Goal: Use online tool/utility: Utilize a website feature to perform a specific function

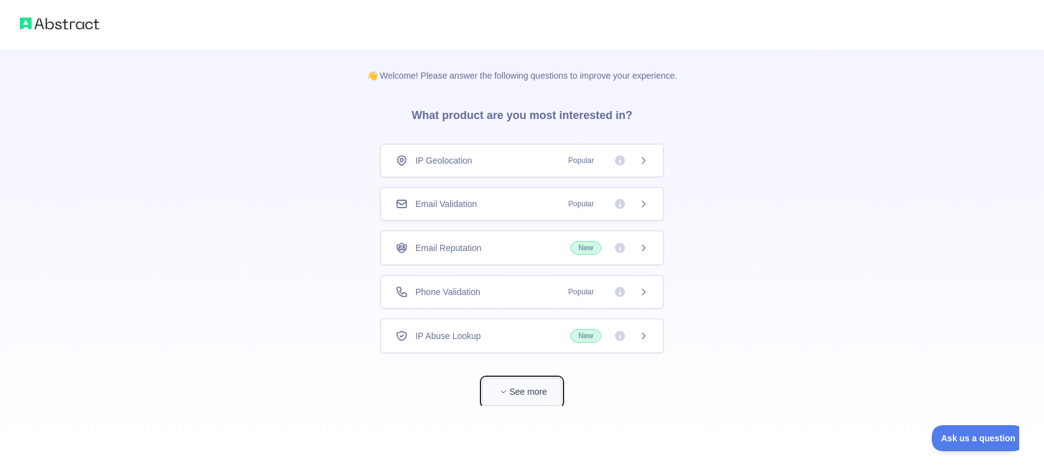
click at [503, 390] on icon "button" at bounding box center [503, 391] width 7 height 7
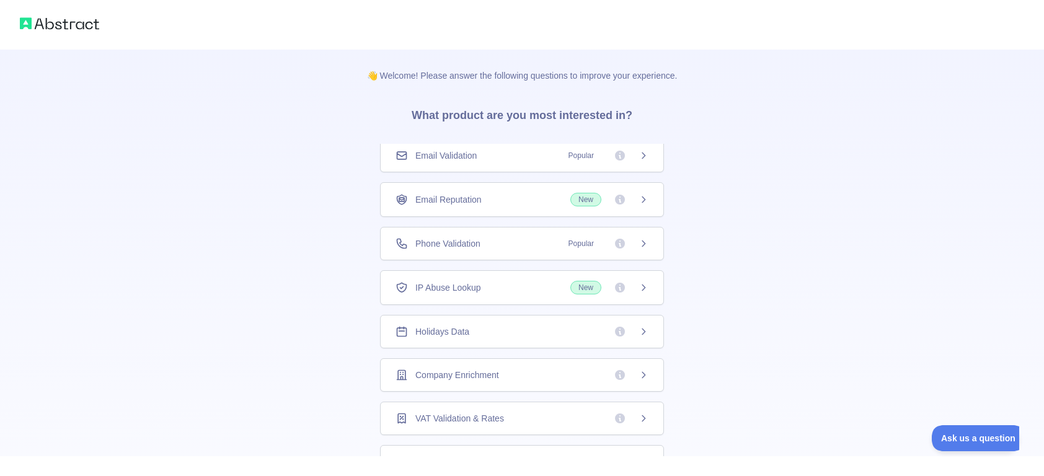
click at [524, 151] on div "Email Validation Popular" at bounding box center [521, 155] width 253 height 12
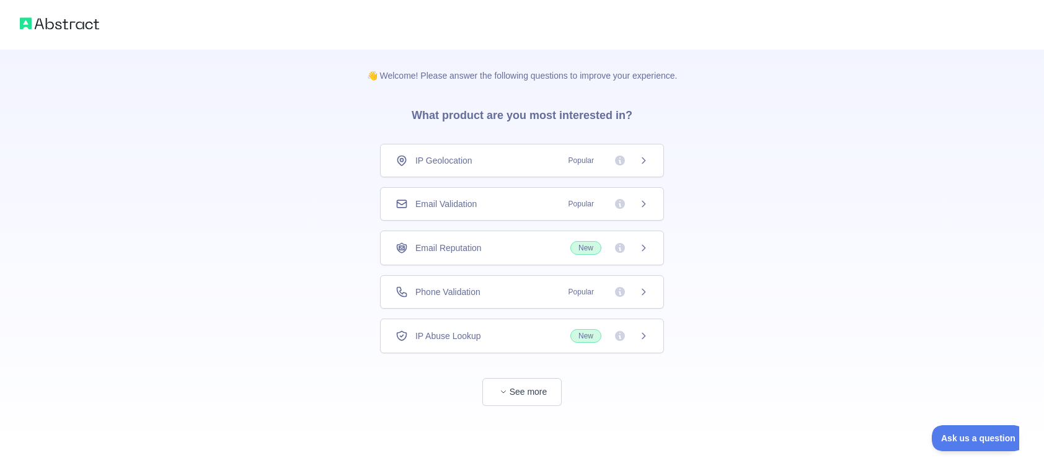
click at [536, 337] on div "IP Abuse Lookup New" at bounding box center [521, 336] width 253 height 14
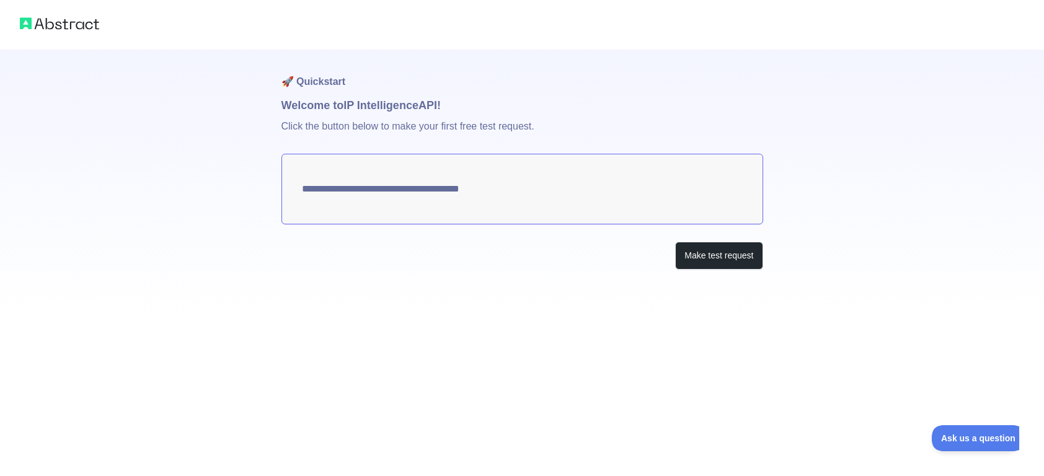
type textarea "**********"
click at [731, 255] on button "Make test request" at bounding box center [718, 256] width 87 height 28
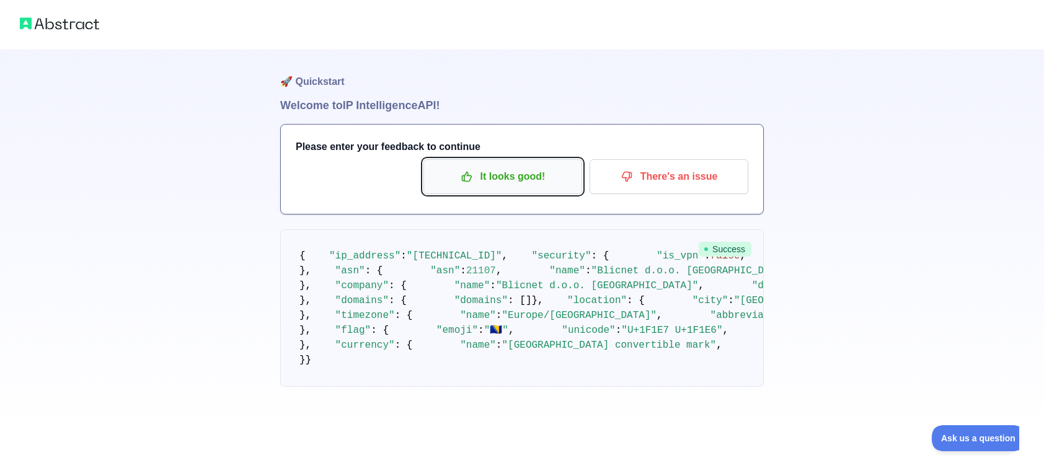
click at [535, 181] on p "It looks good!" at bounding box center [503, 176] width 140 height 21
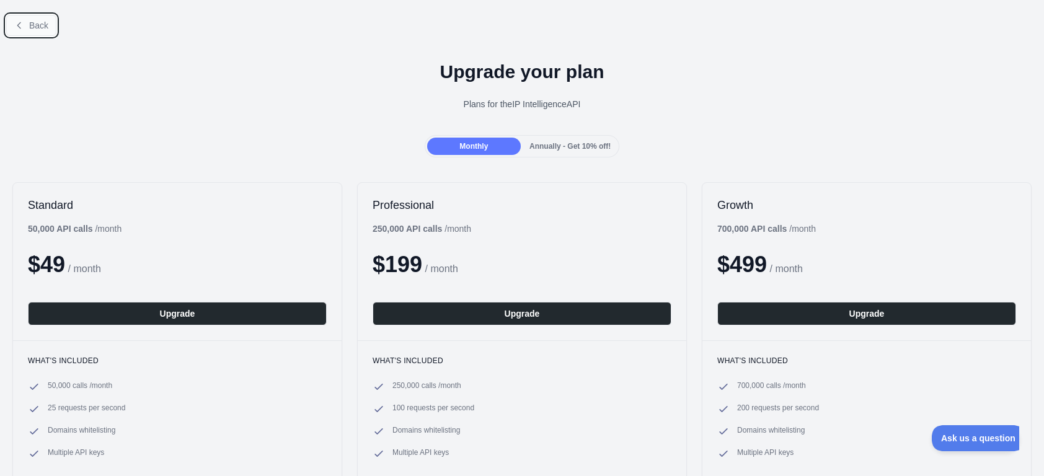
click at [33, 21] on span "Back" at bounding box center [38, 25] width 19 height 10
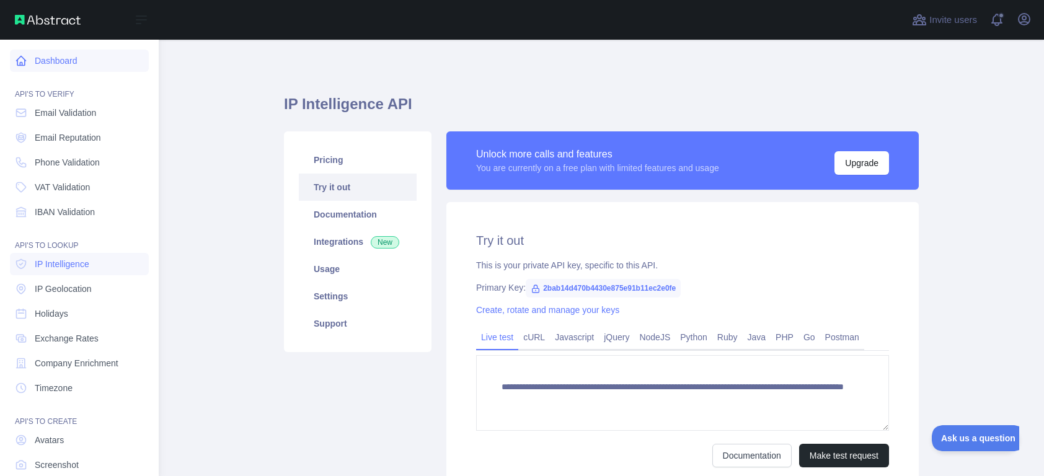
click at [68, 63] on link "Dashboard" at bounding box center [79, 61] width 139 height 22
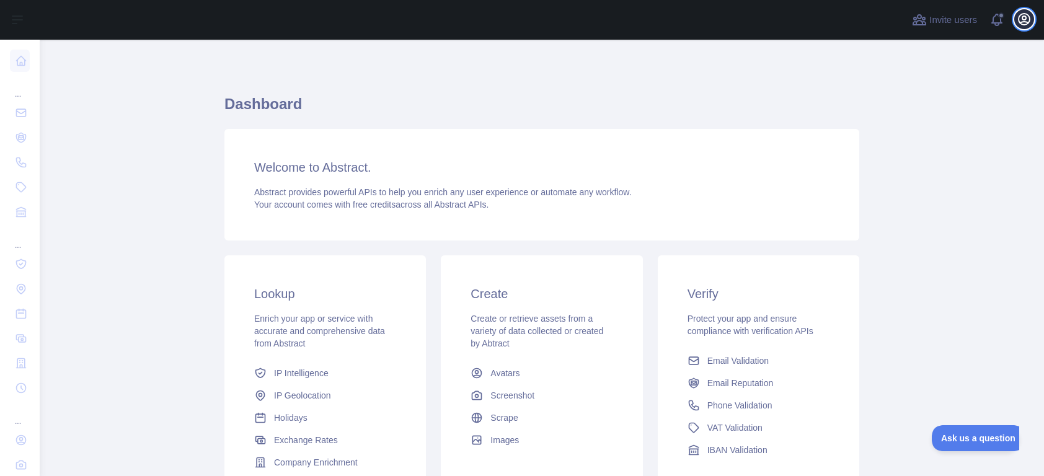
click at [1031, 23] on icon "button" at bounding box center [1023, 19] width 15 height 15
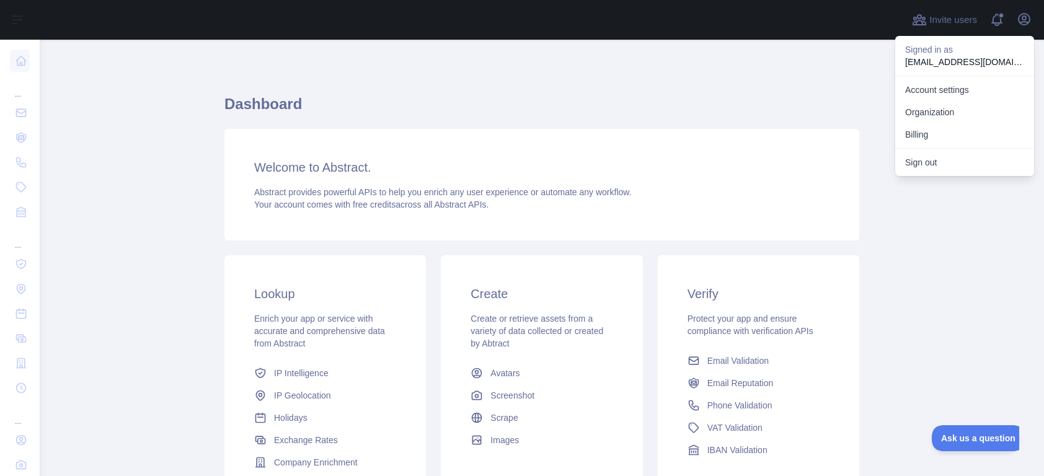
click at [967, 58] on p "[EMAIL_ADDRESS][DOMAIN_NAME]" at bounding box center [964, 62] width 119 height 12
click at [960, 86] on link "Account settings" at bounding box center [964, 90] width 139 height 22
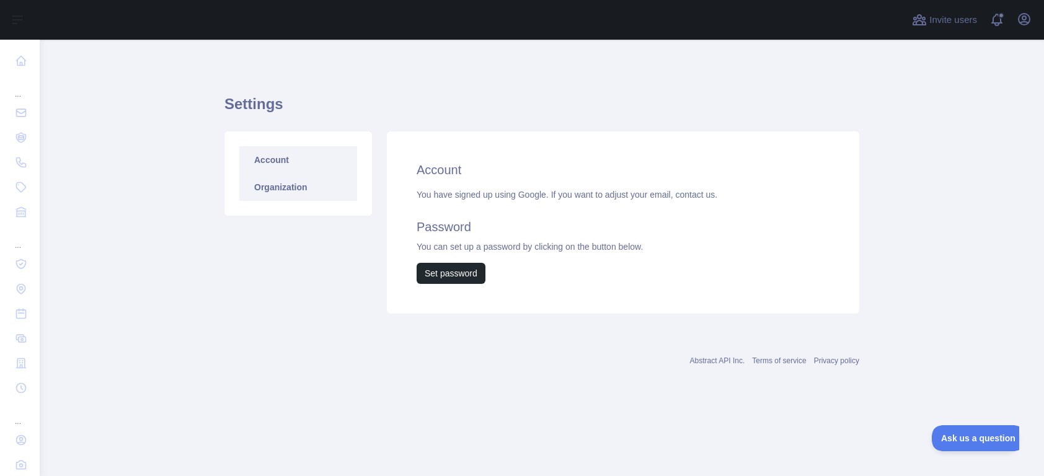
click at [300, 193] on link "Organization" at bounding box center [298, 187] width 118 height 27
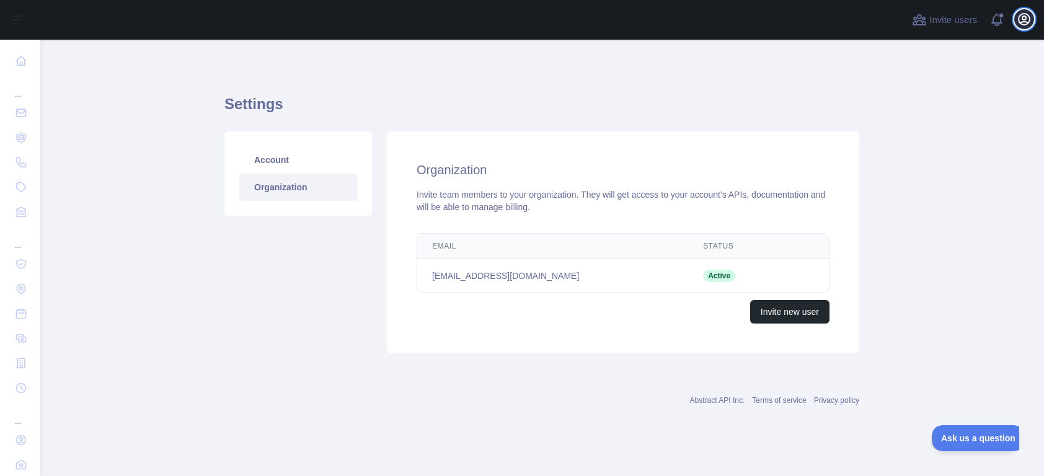
click at [1028, 24] on icon "button" at bounding box center [1023, 19] width 15 height 15
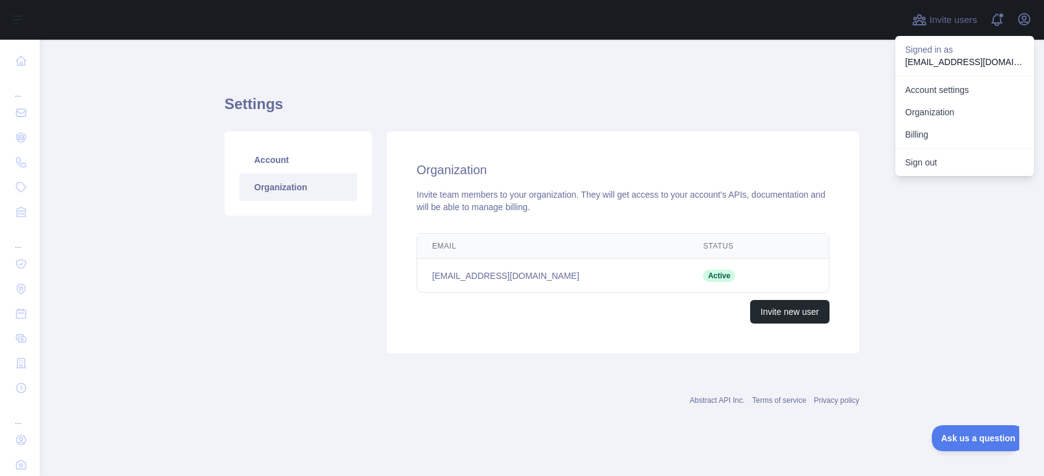
click at [251, 85] on div "Settings Account Organization Organization Invite team members to your organiza…" at bounding box center [541, 219] width 635 height 301
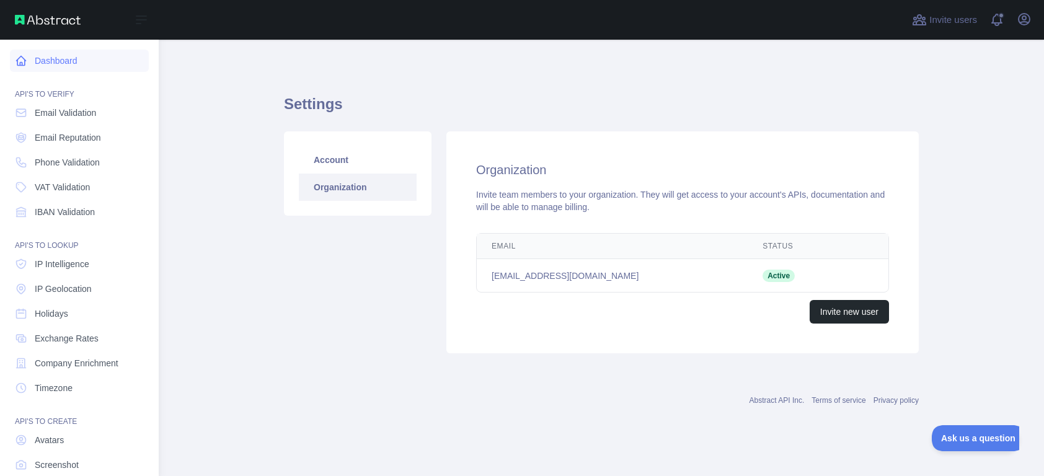
click at [24, 61] on icon at bounding box center [21, 61] width 12 height 12
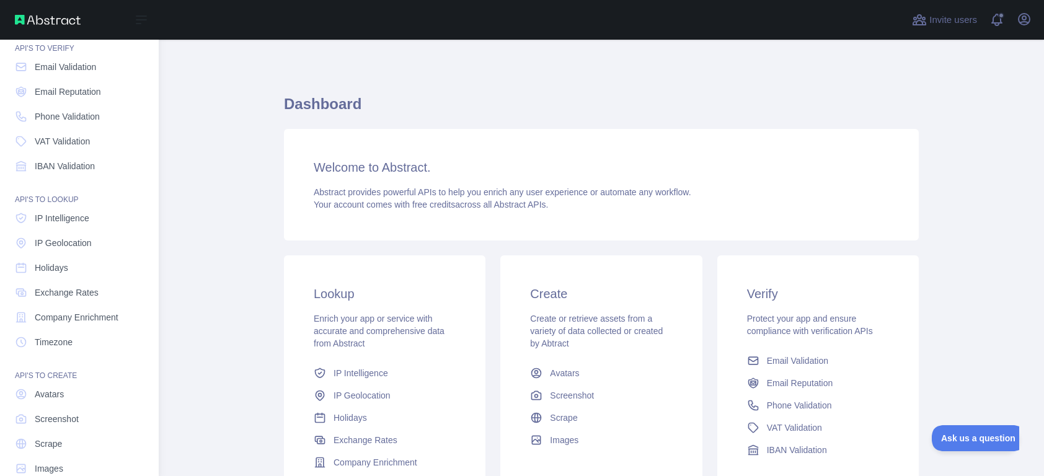
scroll to position [69, 0]
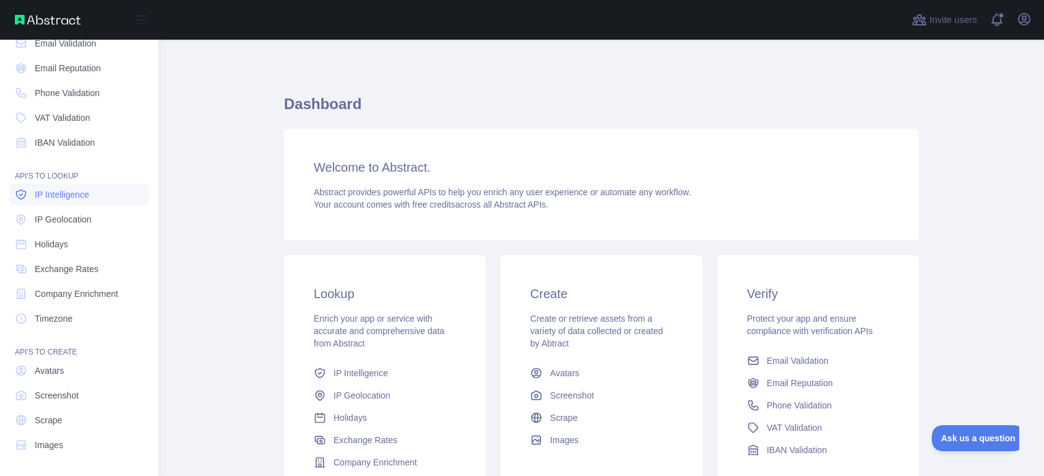
click at [81, 193] on span "IP Intelligence" at bounding box center [62, 194] width 55 height 12
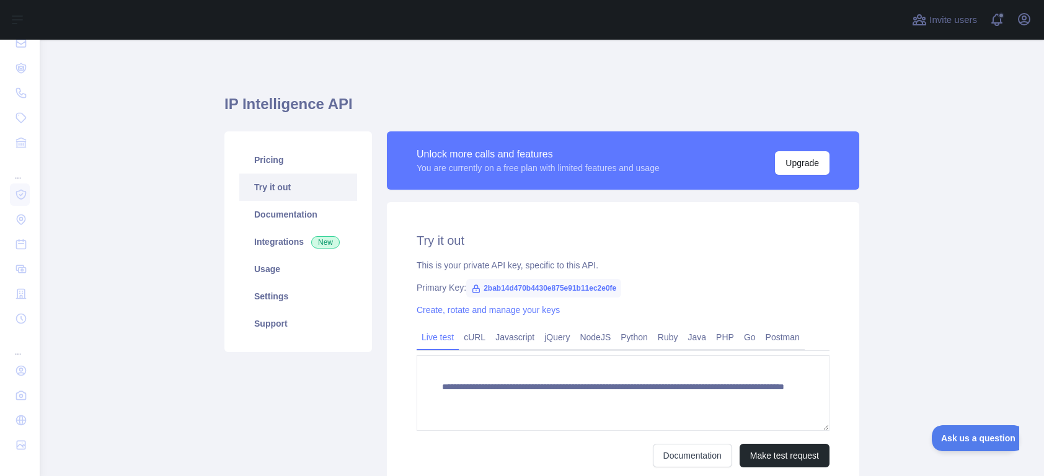
click at [514, 289] on span "2bab14d470b4430e875e91b11ec2e0fe" at bounding box center [543, 288] width 155 height 19
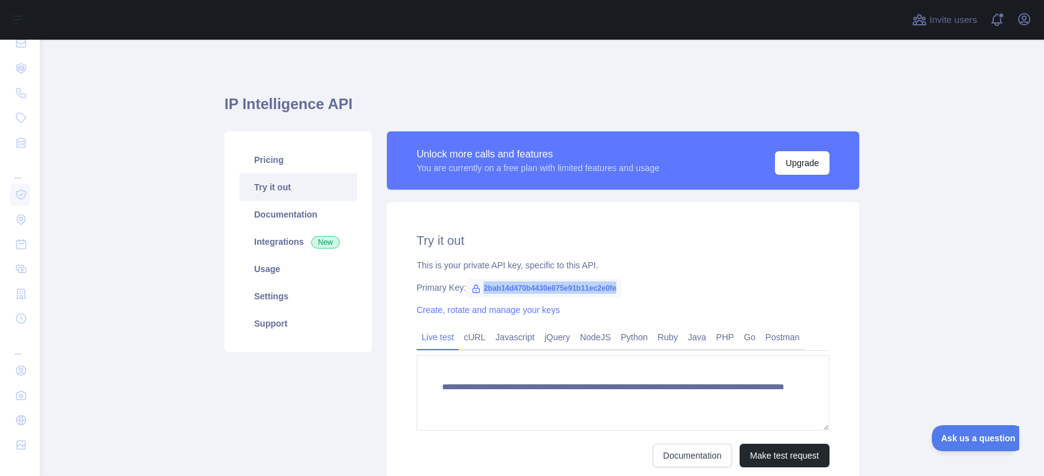
click at [514, 289] on span "2bab14d470b4430e875e91b11ec2e0fe" at bounding box center [543, 288] width 155 height 19
copy span "2bab14d470b4430e875e91b11ec2e0fe"
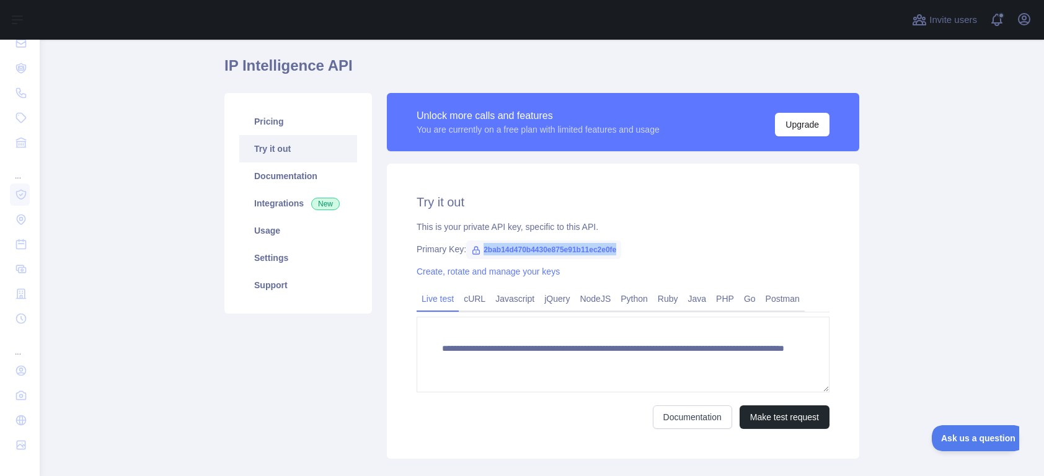
scroll to position [36, 0]
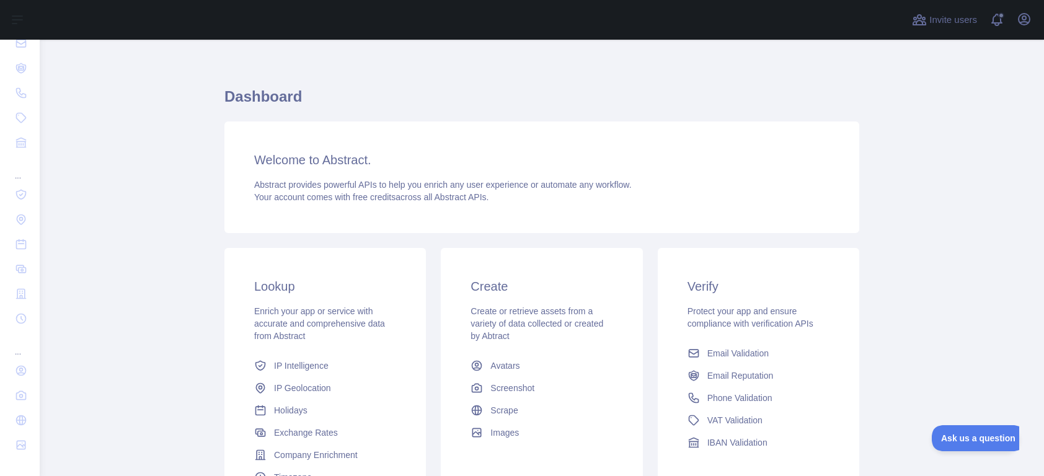
scroll to position [141, 0]
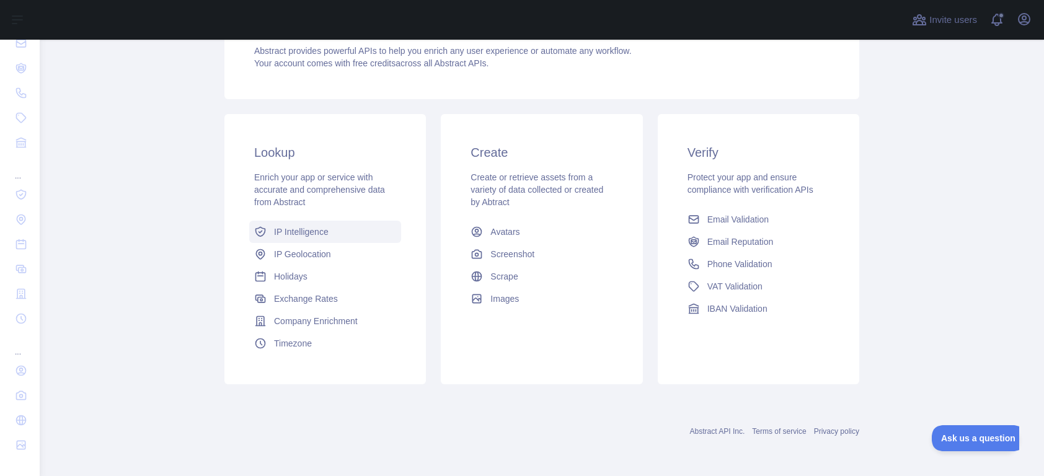
click at [326, 234] on span "IP Intelligence" at bounding box center [301, 232] width 55 height 12
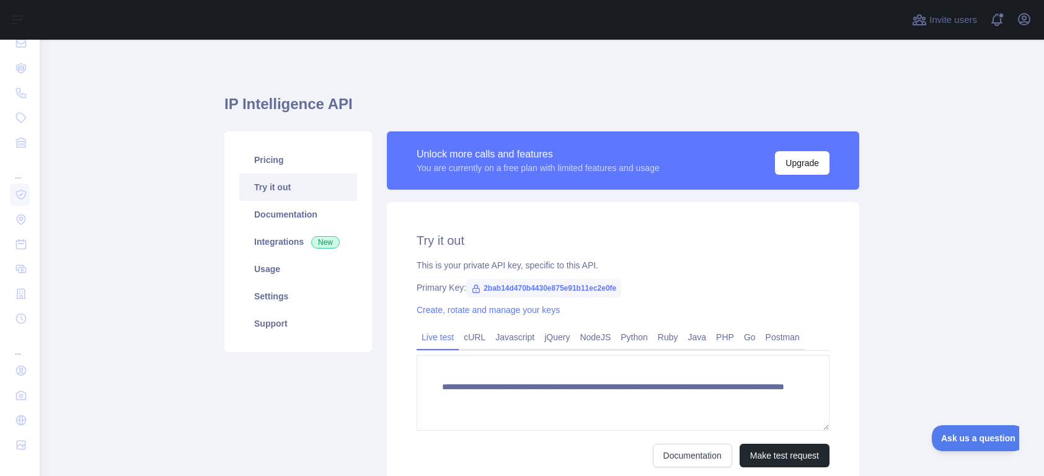
click at [551, 291] on span "2bab14d470b4430e875e91b11ec2e0fe" at bounding box center [543, 288] width 155 height 19
drag, startPoint x: 551, startPoint y: 292, endPoint x: 542, endPoint y: 291, distance: 8.8
click at [542, 291] on span "2bab14d470b4430e875e91b11ec2e0fe" at bounding box center [543, 288] width 155 height 19
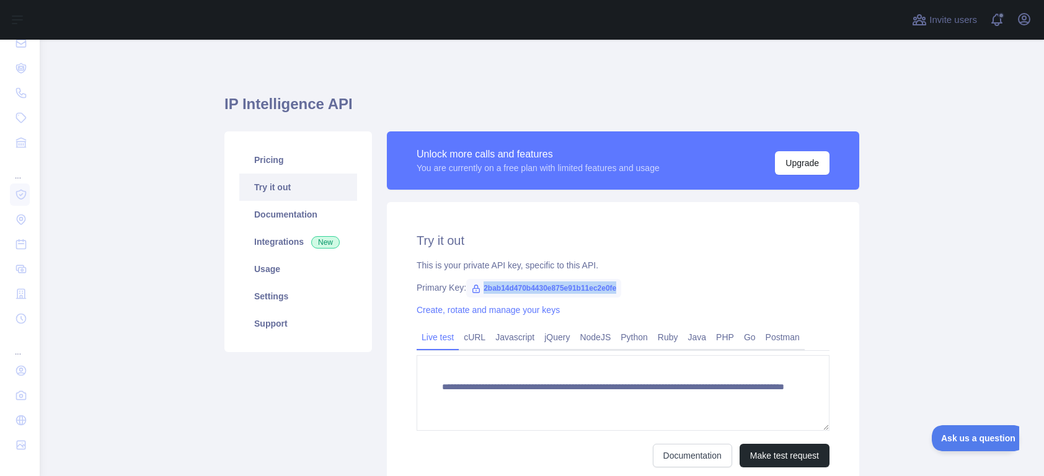
copy span "2bab14d470b4430e875e91b11ec2e0fe"
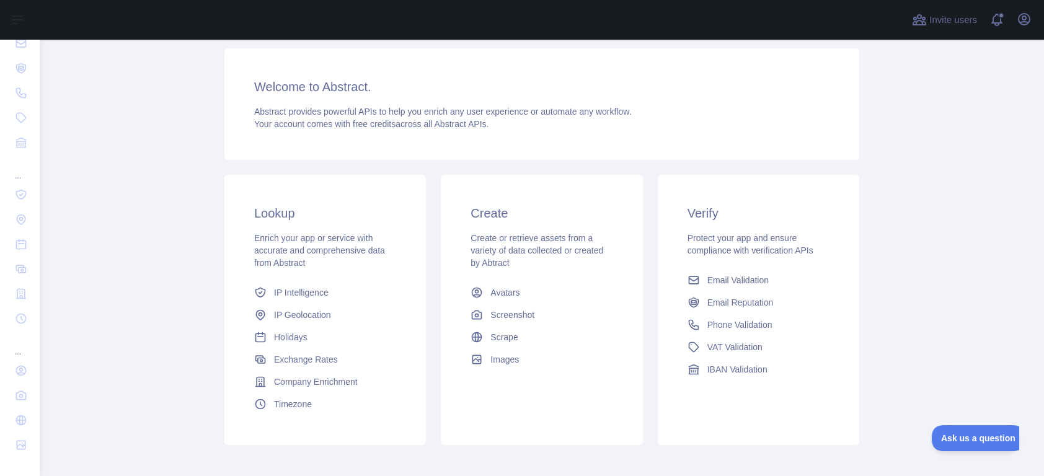
scroll to position [141, 0]
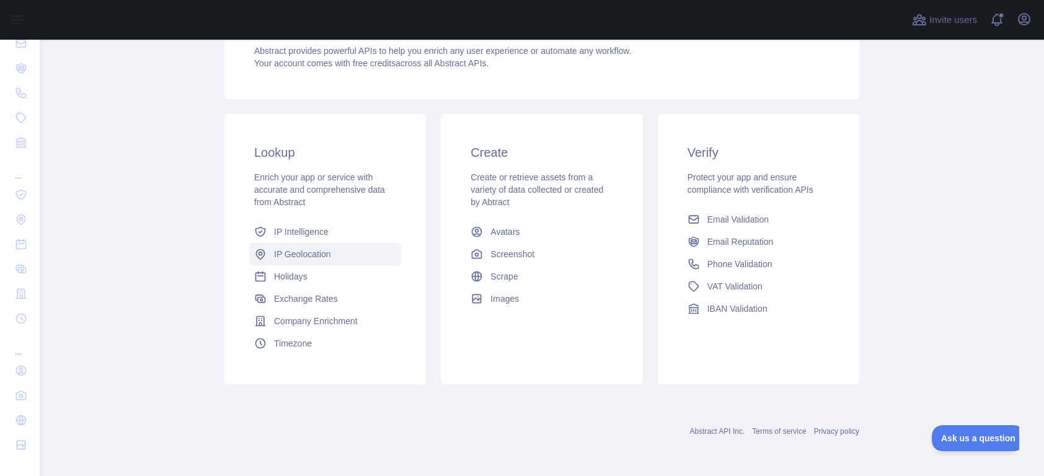
click at [310, 256] on span "IP Geolocation" at bounding box center [302, 254] width 57 height 12
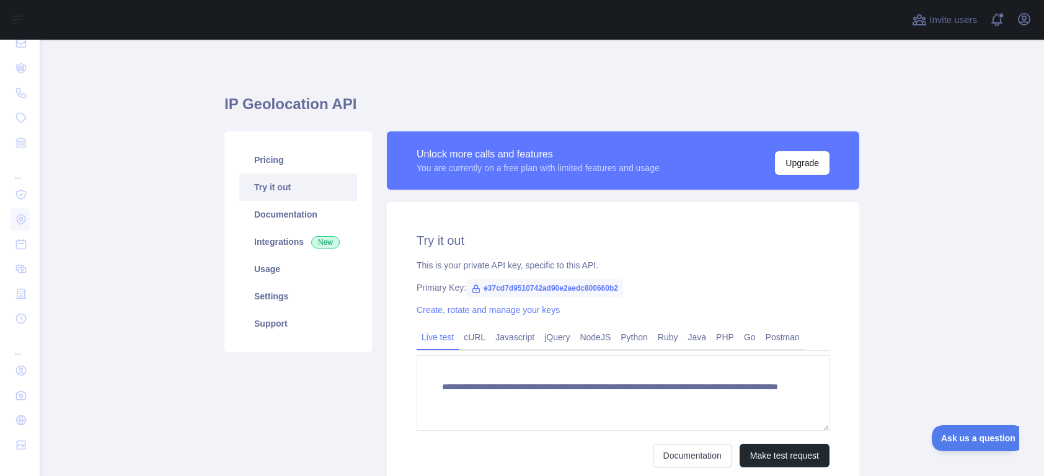
click at [539, 288] on span "e37cd7d9510742ad90e2aedc800660b2" at bounding box center [544, 288] width 157 height 19
copy span "e37cd7d9510742ad90e2aedc800660b2"
